Goal: Information Seeking & Learning: Learn about a topic

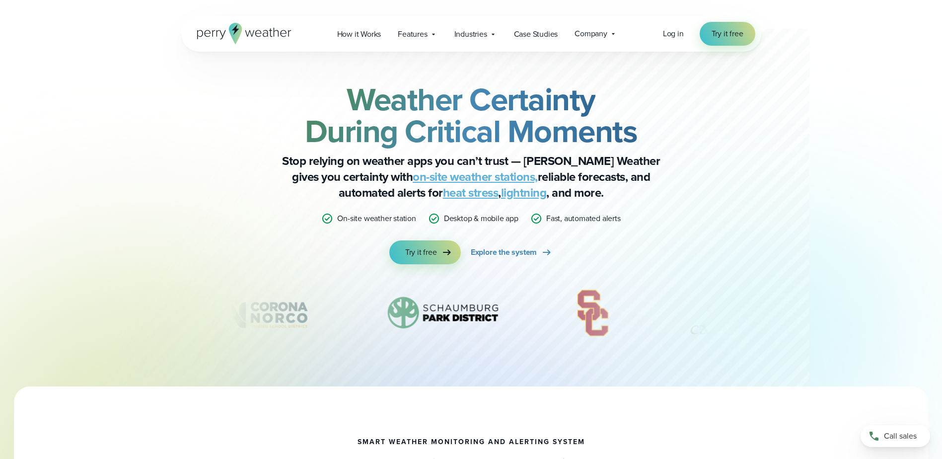
click at [501, 195] on link "lightning" at bounding box center [524, 193] width 46 height 18
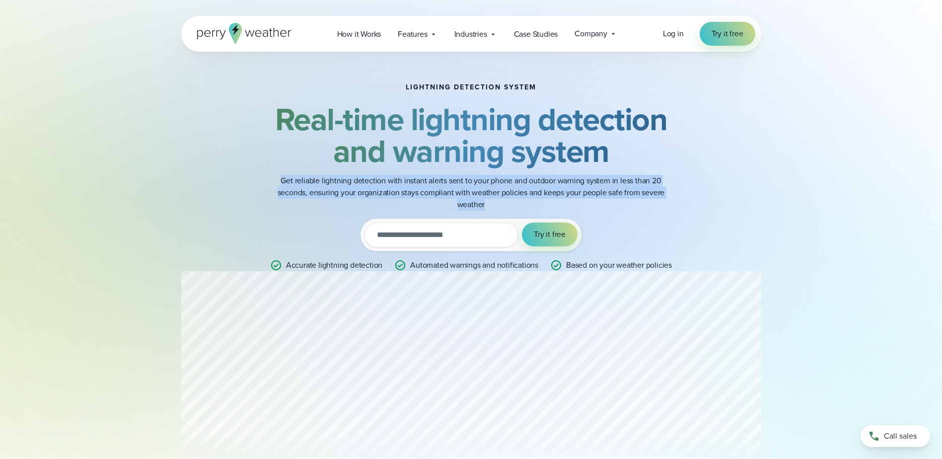
drag, startPoint x: 281, startPoint y: 180, endPoint x: 498, endPoint y: 203, distance: 218.2
click at [498, 203] on p "Get reliable lightning detection with instant alerts sent to your phone and out…" at bounding box center [471, 193] width 397 height 36
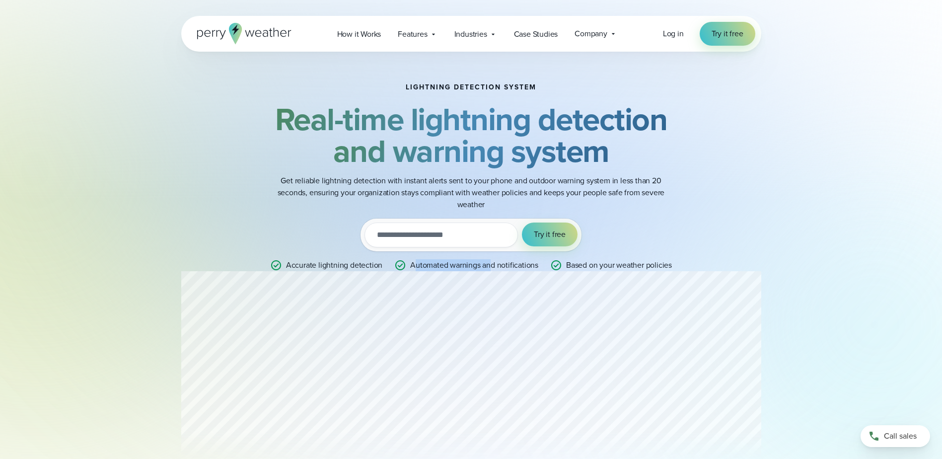
drag, startPoint x: 413, startPoint y: 267, endPoint x: 492, endPoint y: 266, distance: 79.0
click at [492, 266] on p "Automated warnings and notifications" at bounding box center [474, 265] width 128 height 12
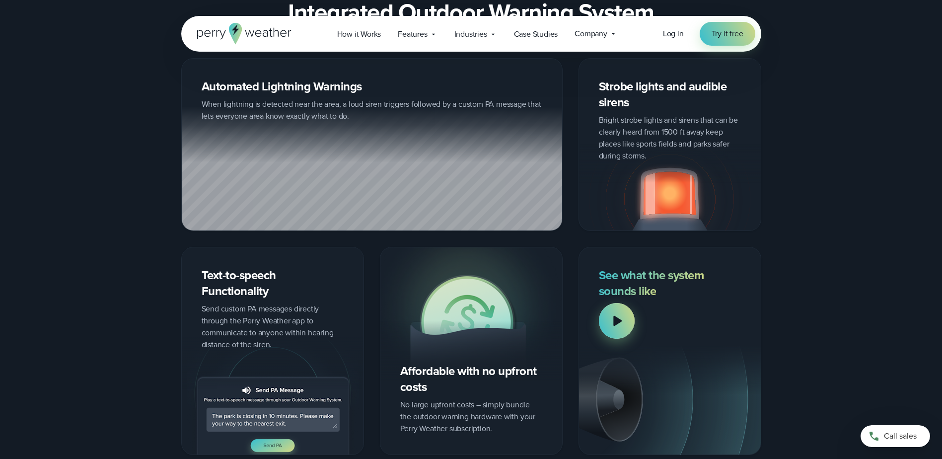
scroll to position [1192, 0]
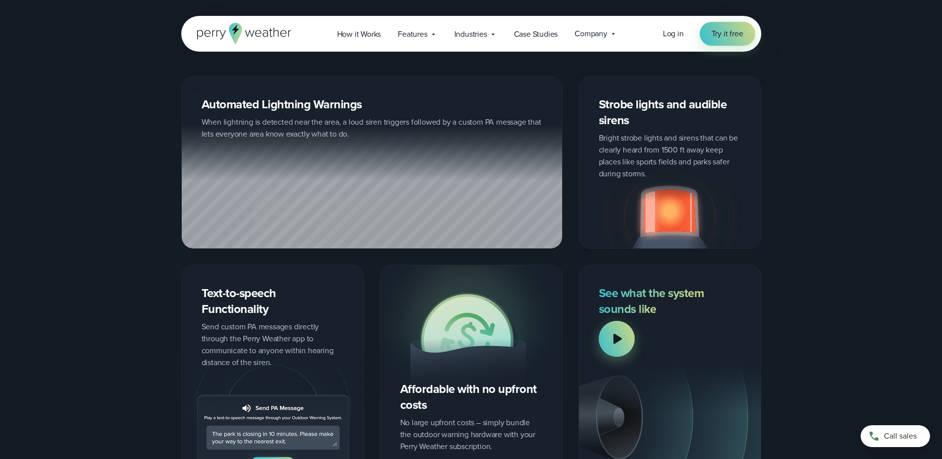
drag, startPoint x: 217, startPoint y: 125, endPoint x: 537, endPoint y: 129, distance: 320.8
click at [537, 129] on div at bounding box center [372, 187] width 380 height 124
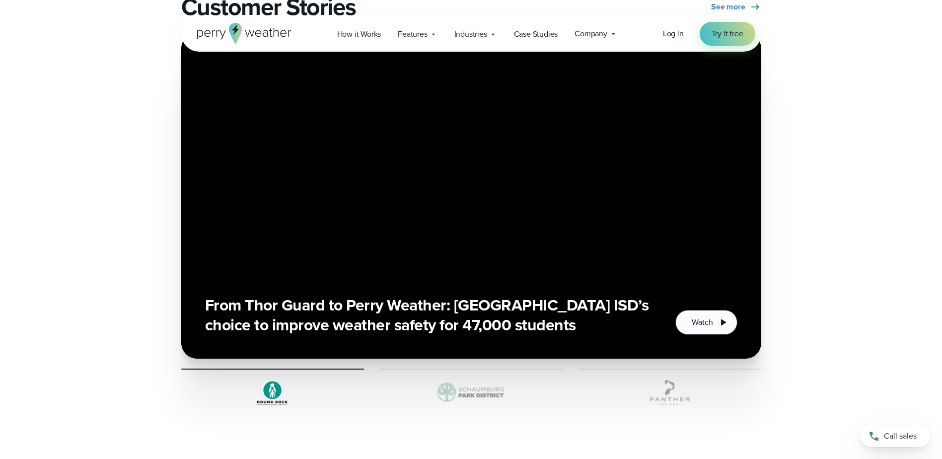
scroll to position [1738, 0]
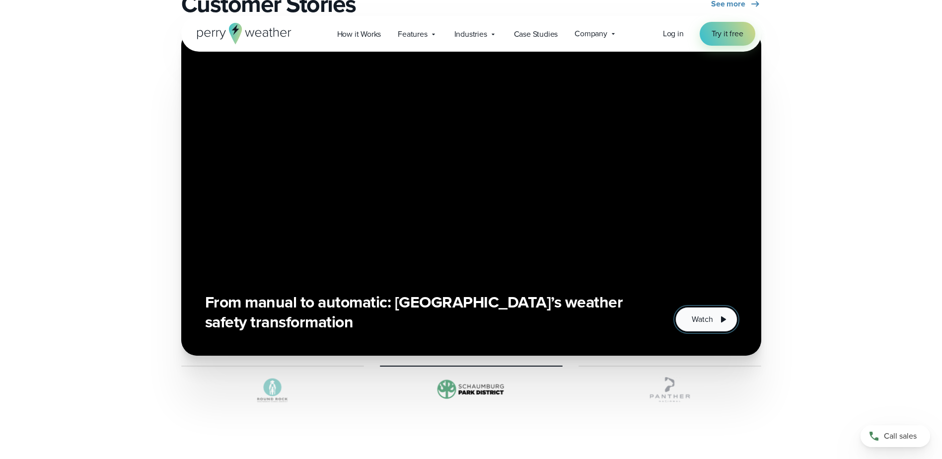
click at [707, 319] on span "Watch" at bounding box center [702, 319] width 21 height 12
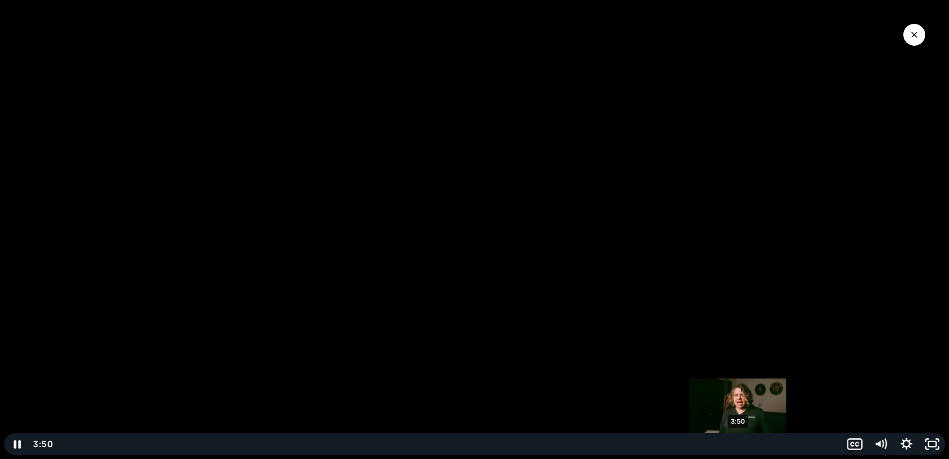
drag, startPoint x: 446, startPoint y: 443, endPoint x: 747, endPoint y: 447, distance: 301.0
click at [742, 447] on div "Playbar" at bounding box center [737, 443] width 7 height 7
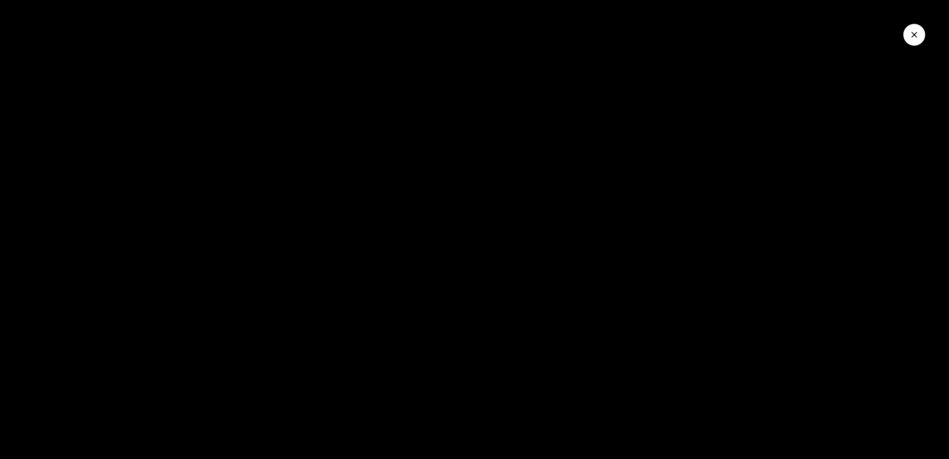
click at [917, 43] on button "Close Video" at bounding box center [915, 35] width 22 height 22
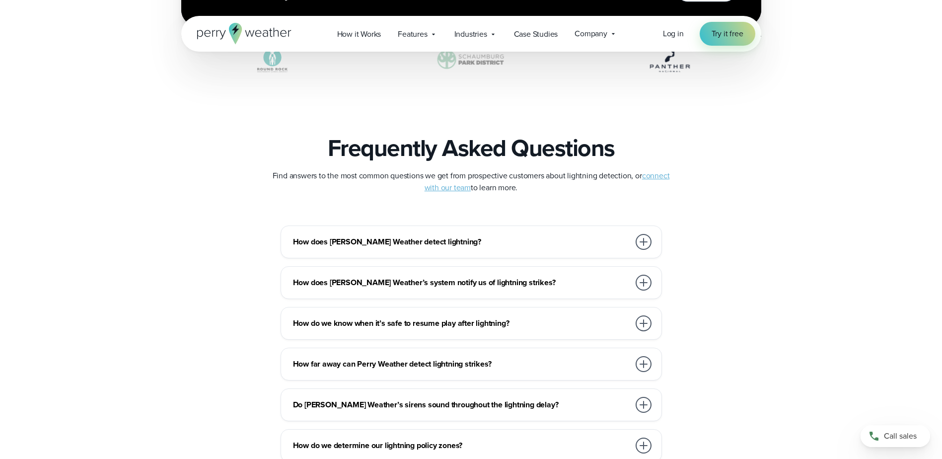
scroll to position [2086, 0]
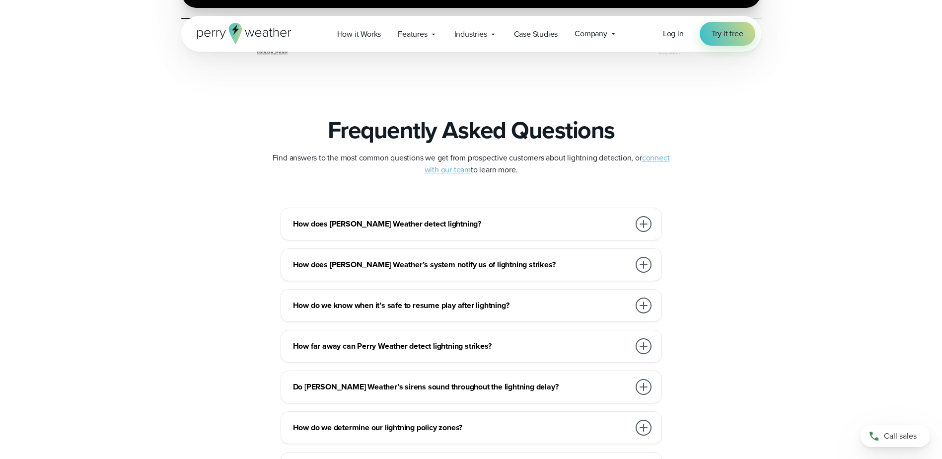
click at [639, 221] on div at bounding box center [644, 224] width 16 height 16
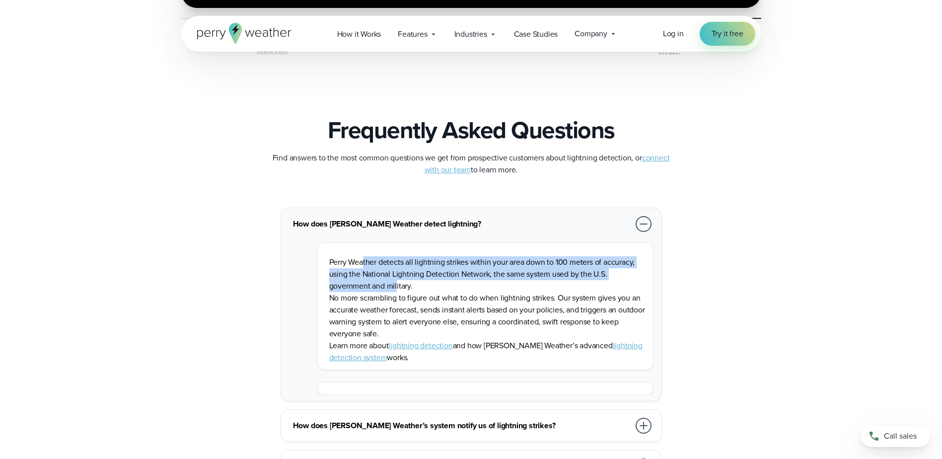
drag, startPoint x: 363, startPoint y: 264, endPoint x: 396, endPoint y: 286, distance: 39.8
click at [396, 286] on p "Perry Weather detects all lightning strikes within your area down to 100 meters…" at bounding box center [487, 274] width 316 height 36
click at [608, 345] on link "lightning detection system" at bounding box center [485, 351] width 313 height 23
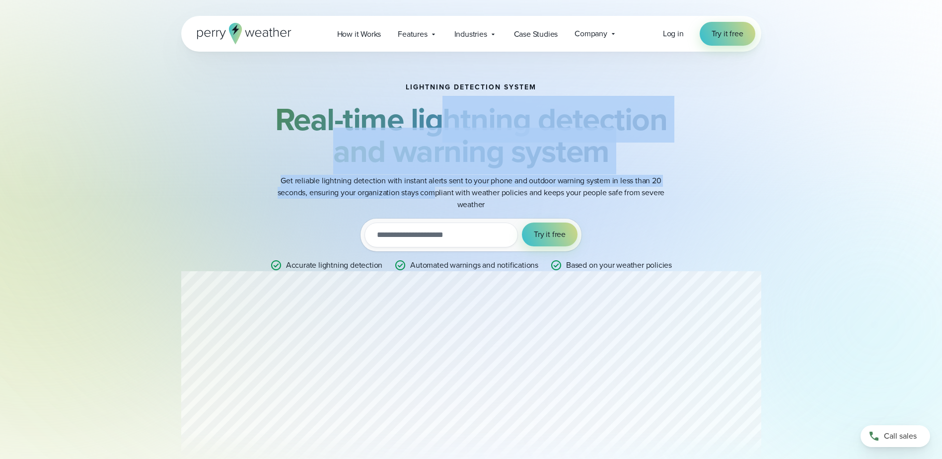
drag, startPoint x: 477, startPoint y: 128, endPoint x: 433, endPoint y: 194, distance: 79.7
click at [433, 194] on div "Lightning detection system Real-time lightning detection and warning system Get…" at bounding box center [471, 177] width 481 height 188
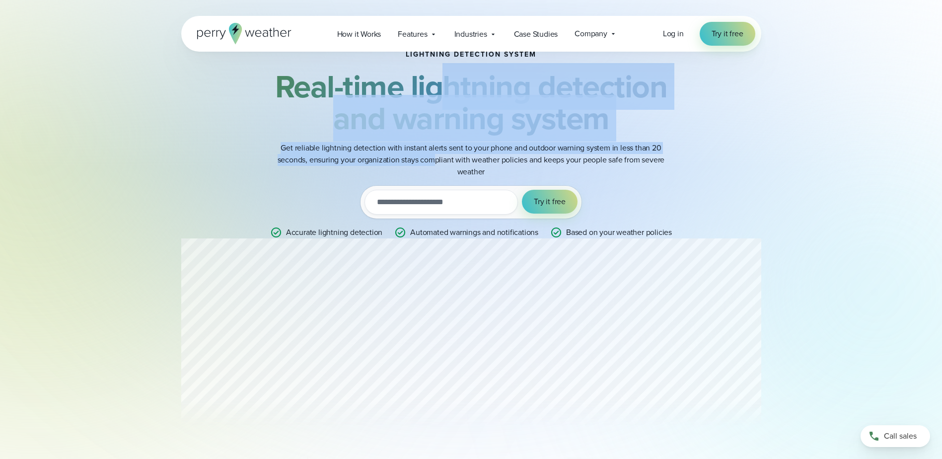
scroll to position [99, 0]
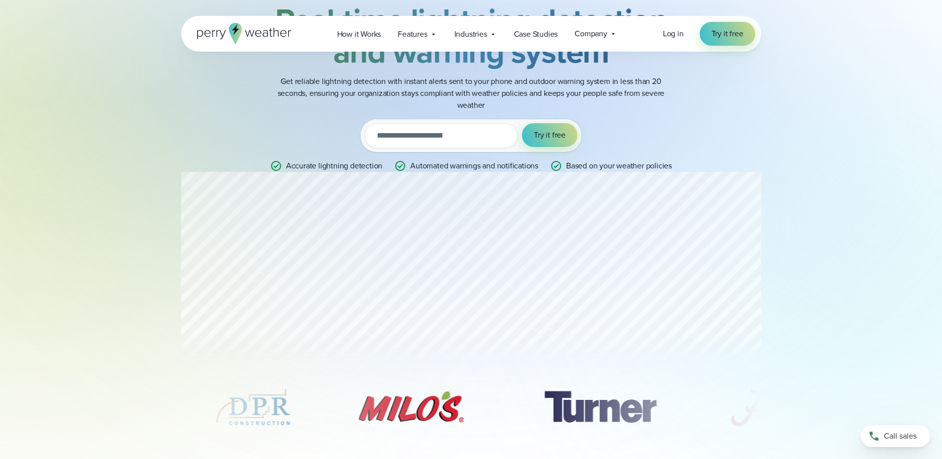
click at [303, 167] on p "Accurate lightning detection" at bounding box center [334, 166] width 96 height 12
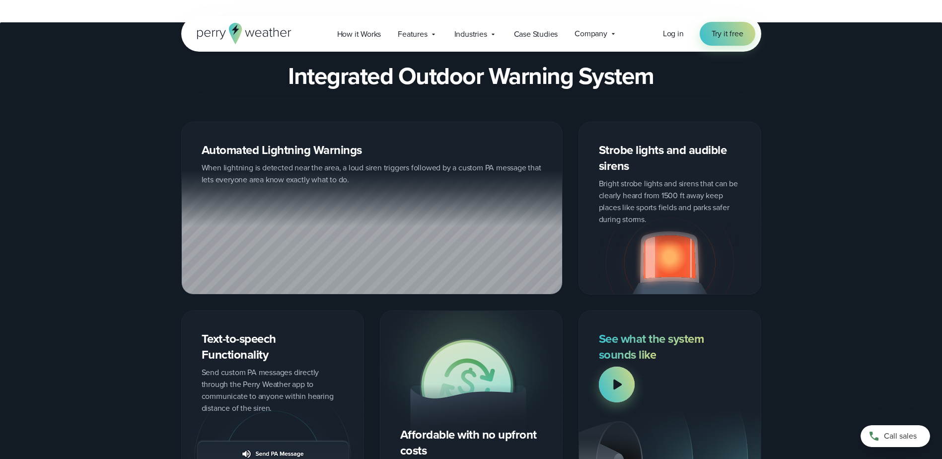
scroll to position [1291, 0]
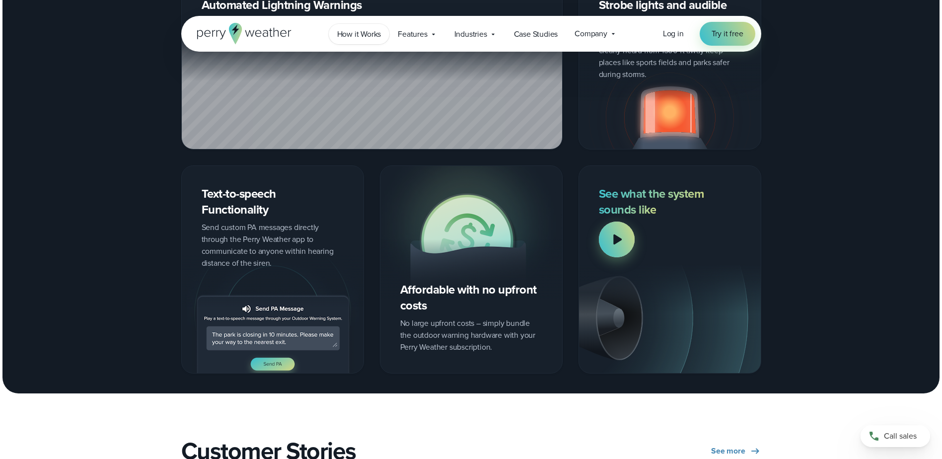
click at [375, 34] on span "How it Works" at bounding box center [359, 34] width 44 height 12
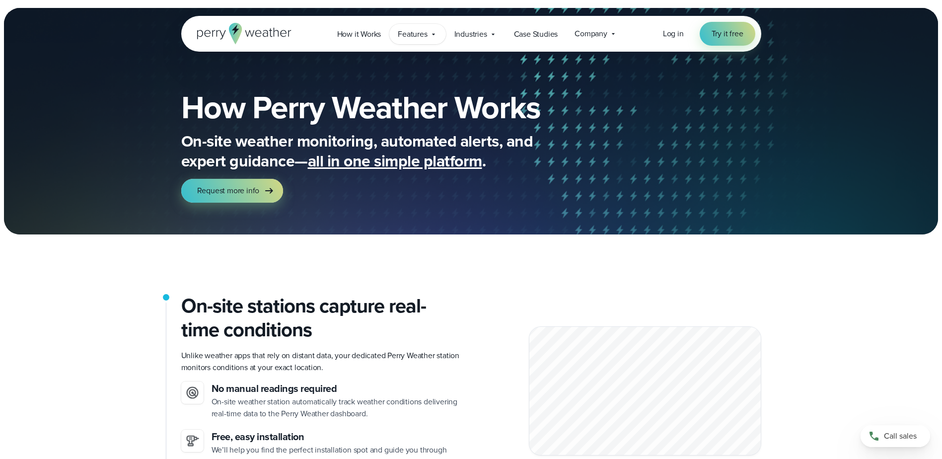
click at [423, 37] on span "Features" at bounding box center [412, 34] width 29 height 12
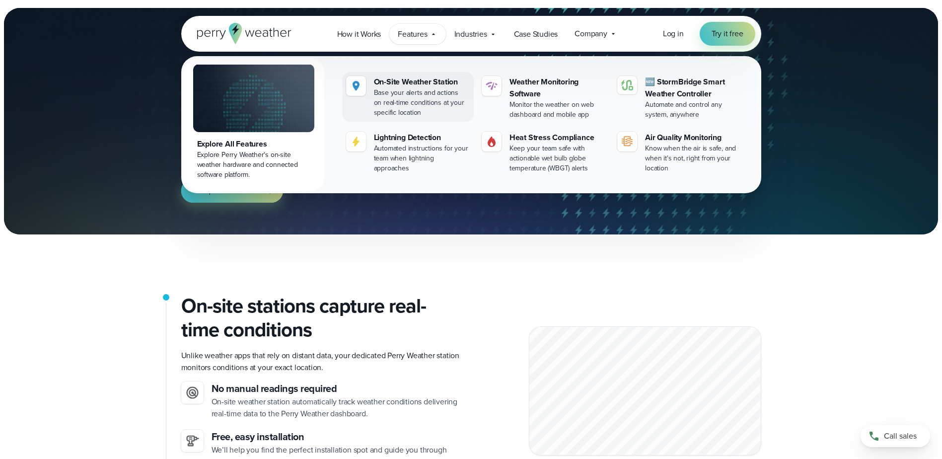
click at [425, 81] on div "On-Site Weather Station" at bounding box center [422, 82] width 96 height 12
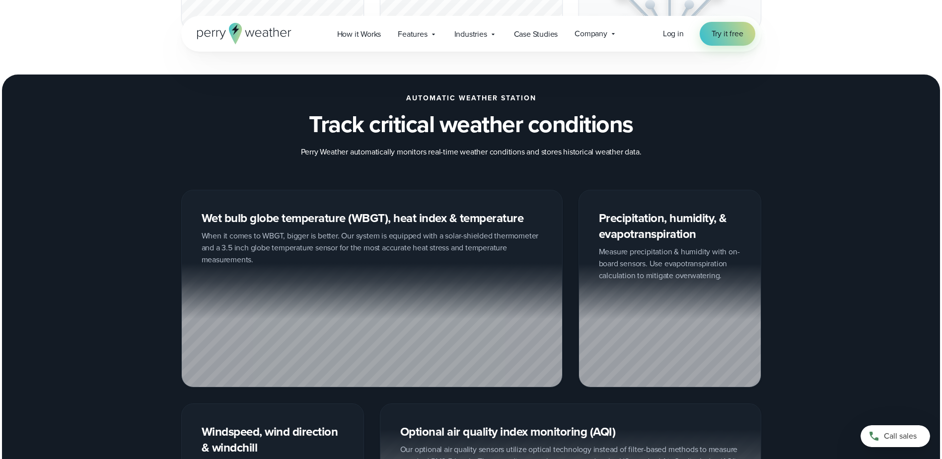
scroll to position [1192, 0]
